Goal: Task Accomplishment & Management: Use online tool/utility

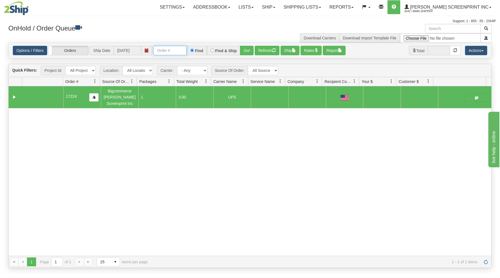
click at [176, 48] on input "text" at bounding box center [169, 50] width 33 height 9
type input "17227"
click at [248, 51] on button "Go!" at bounding box center [247, 50] width 14 height 9
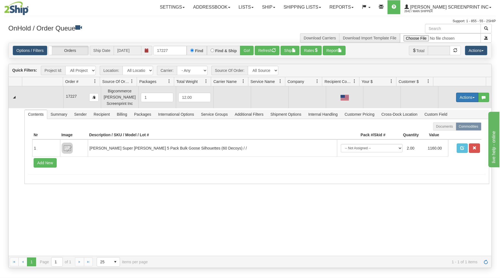
click at [460, 93] on button "Actions" at bounding box center [467, 97] width 22 height 9
click at [453, 107] on link "Open" at bounding box center [455, 107] width 44 height 7
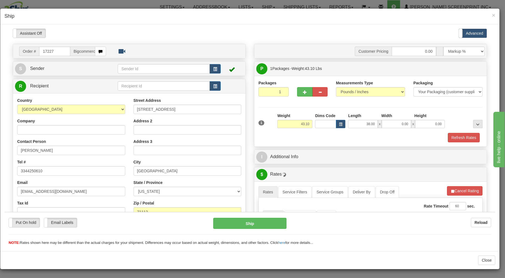
type input "2"
type input "43.15"
type input "20.00"
type input "43.10"
type input "10.00"
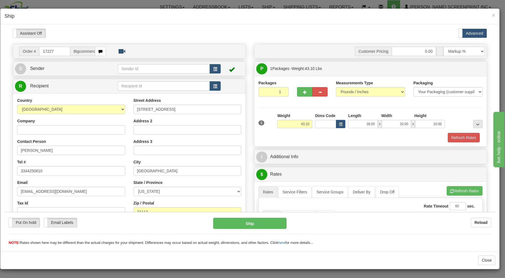
click at [317, 134] on div "Refresh Rates" at bounding box center [370, 137] width 227 height 9
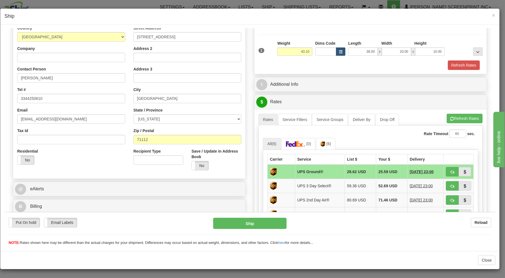
scroll to position [89, 0]
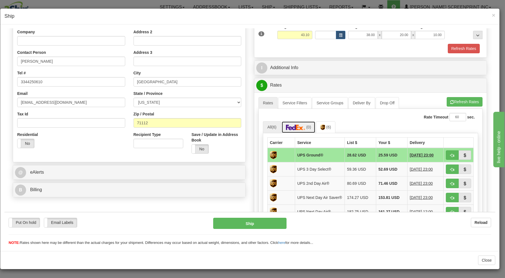
click at [300, 130] on img at bounding box center [295, 127] width 19 height 6
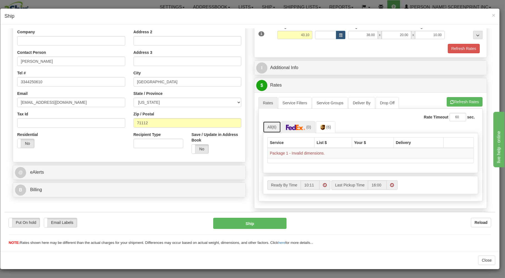
drag, startPoint x: 266, startPoint y: 127, endPoint x: 342, endPoint y: 112, distance: 77.8
click at [266, 127] on link "All (6)" at bounding box center [272, 127] width 18 height 12
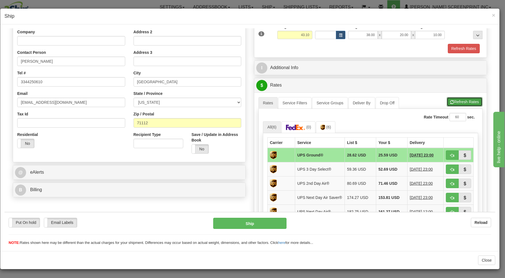
click at [458, 102] on button "Refresh Rates" at bounding box center [465, 101] width 36 height 9
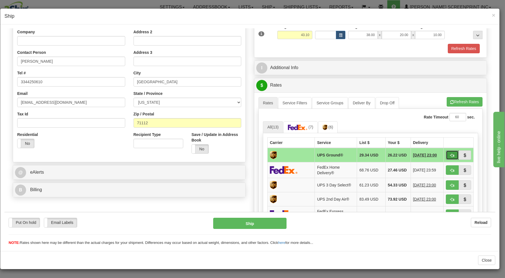
click at [446, 153] on button "button" at bounding box center [452, 154] width 13 height 9
type input "03"
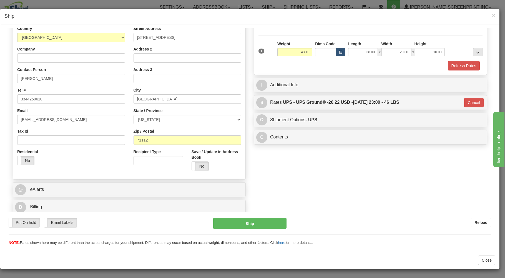
scroll to position [73, 0]
click at [260, 223] on button "Ship" at bounding box center [250, 223] width 74 height 11
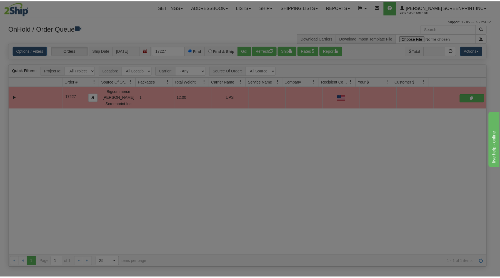
scroll to position [0, 0]
